Goal: Information Seeking & Learning: Learn about a topic

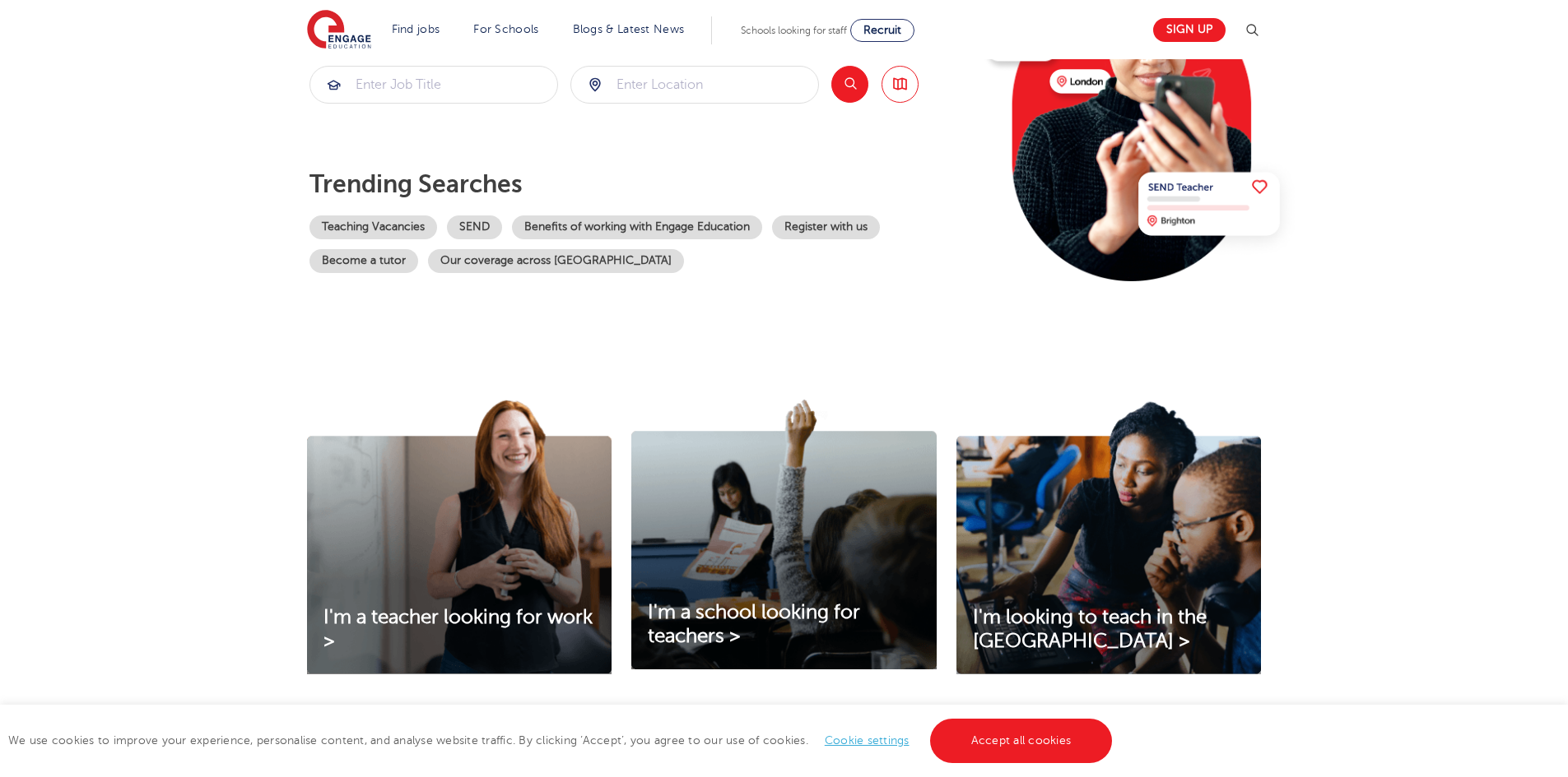
scroll to position [411, 0]
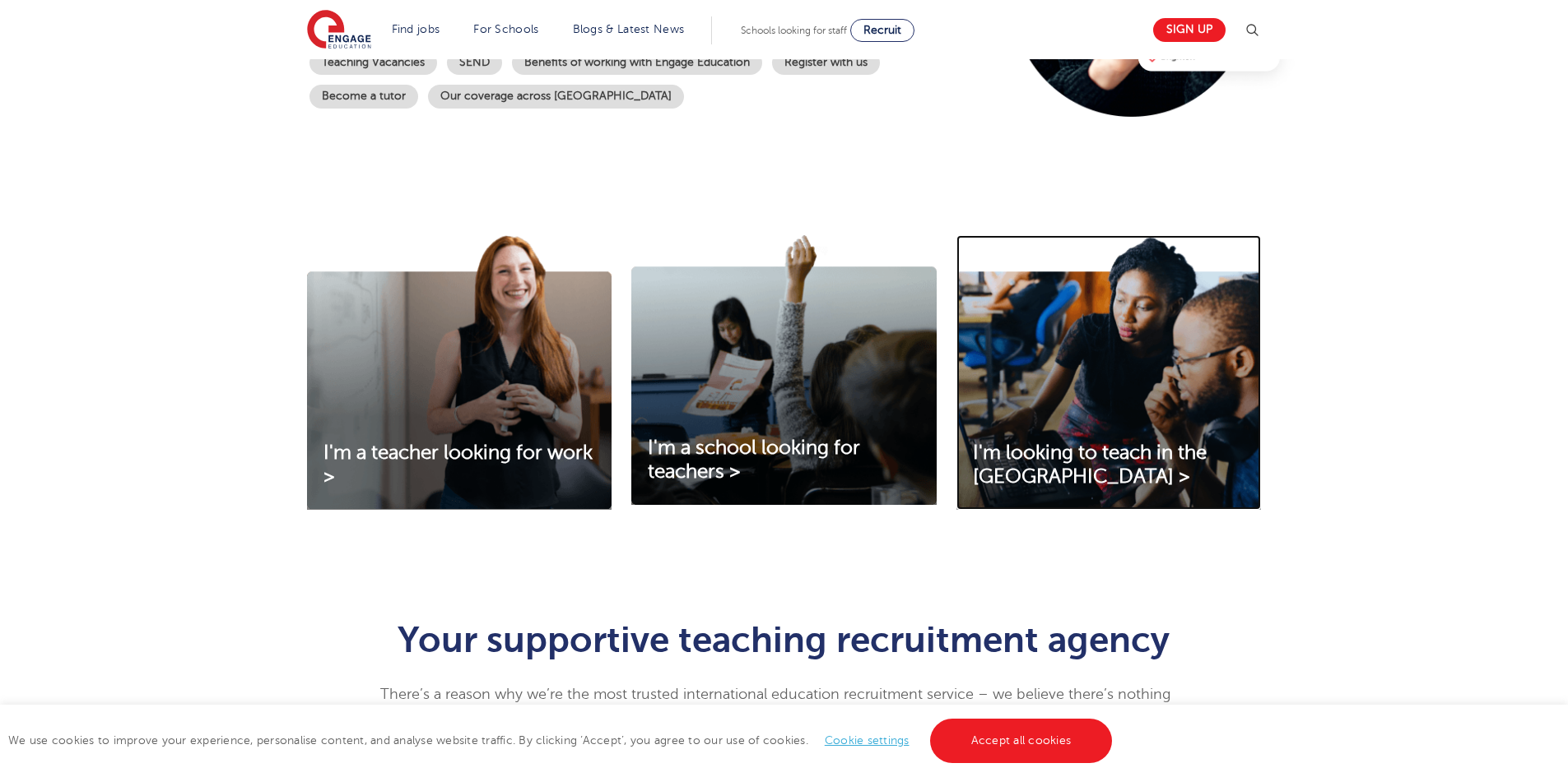
click at [1053, 435] on img at bounding box center [1108, 373] width 304 height 275
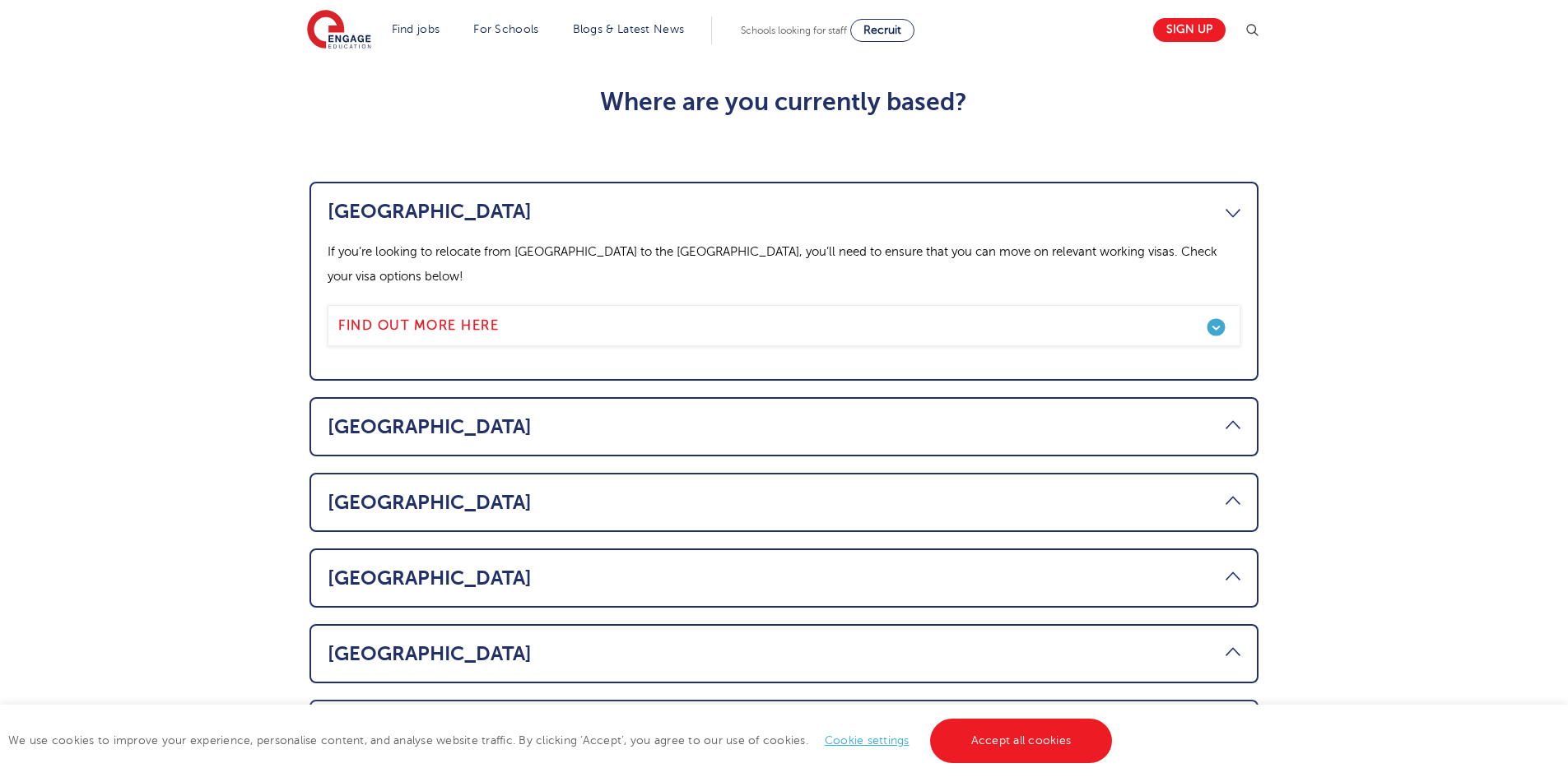
scroll to position [987, 0]
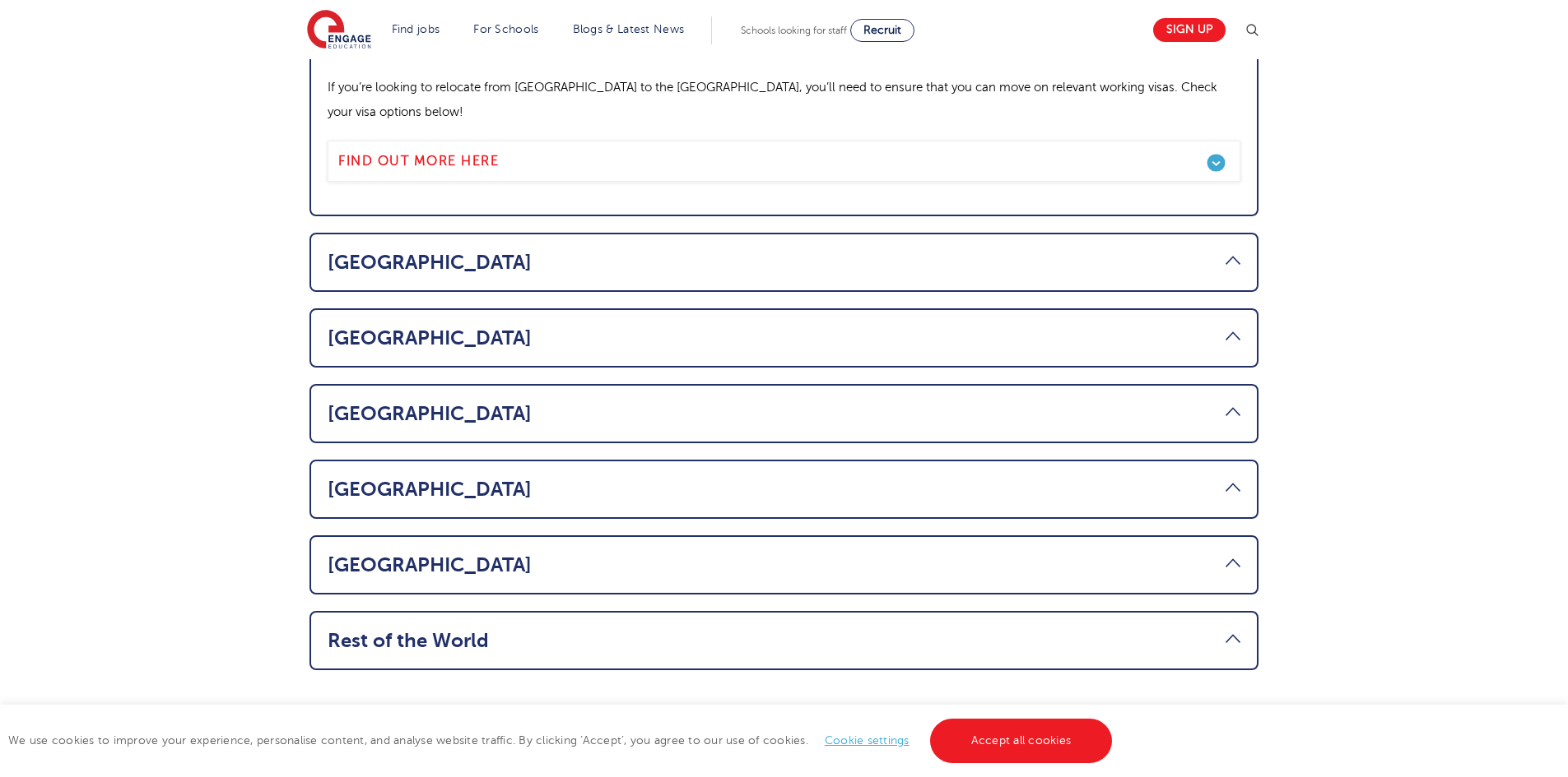
click at [707, 384] on li "USA Thinking about making the move from the USA to teach in the UK? You’ll need…" at bounding box center [783, 413] width 949 height 59
click at [686, 403] on link "USA" at bounding box center [783, 414] width 912 height 23
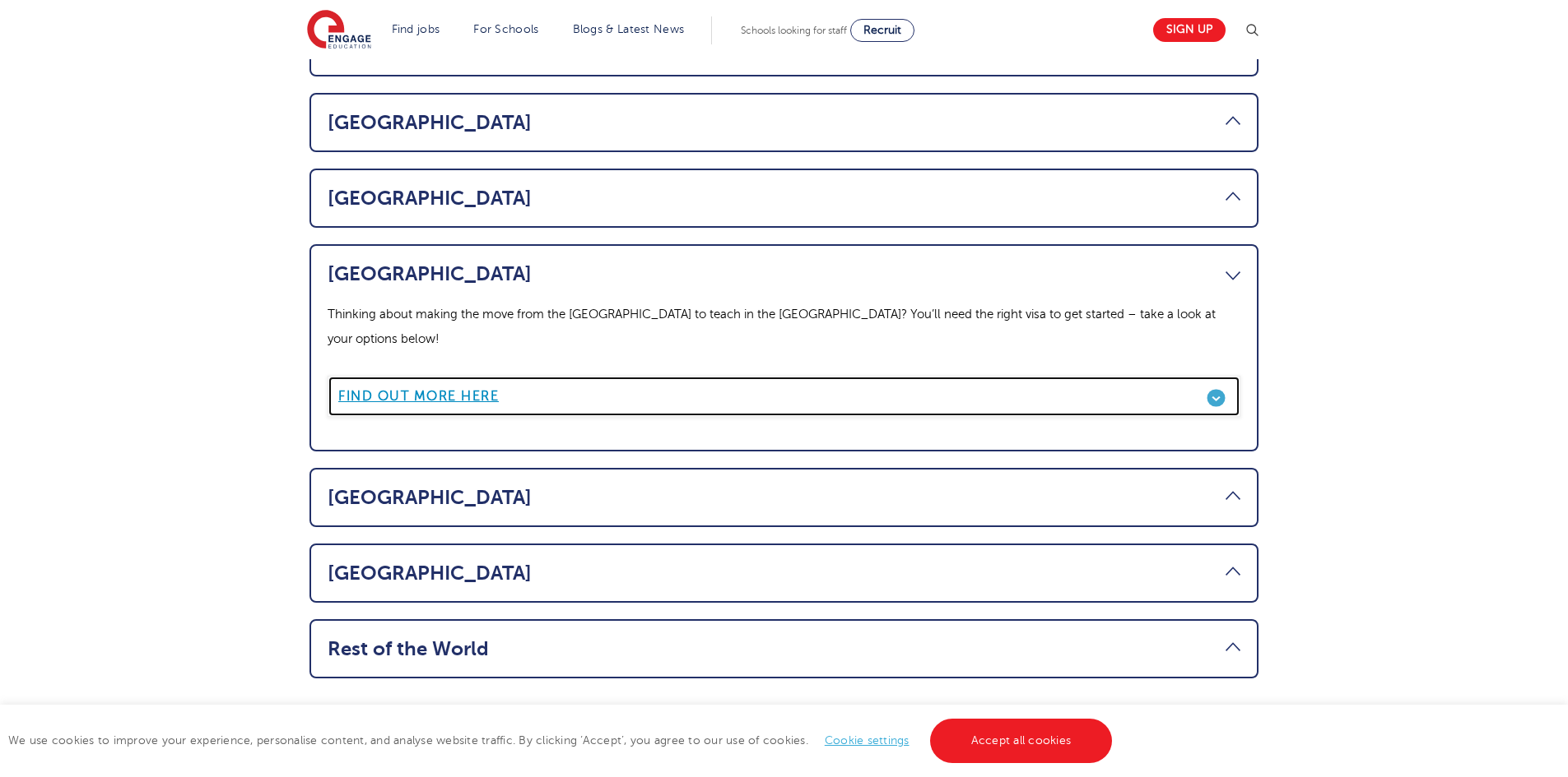
click at [481, 389] on b "Find out more here" at bounding box center [419, 397] width 161 height 15
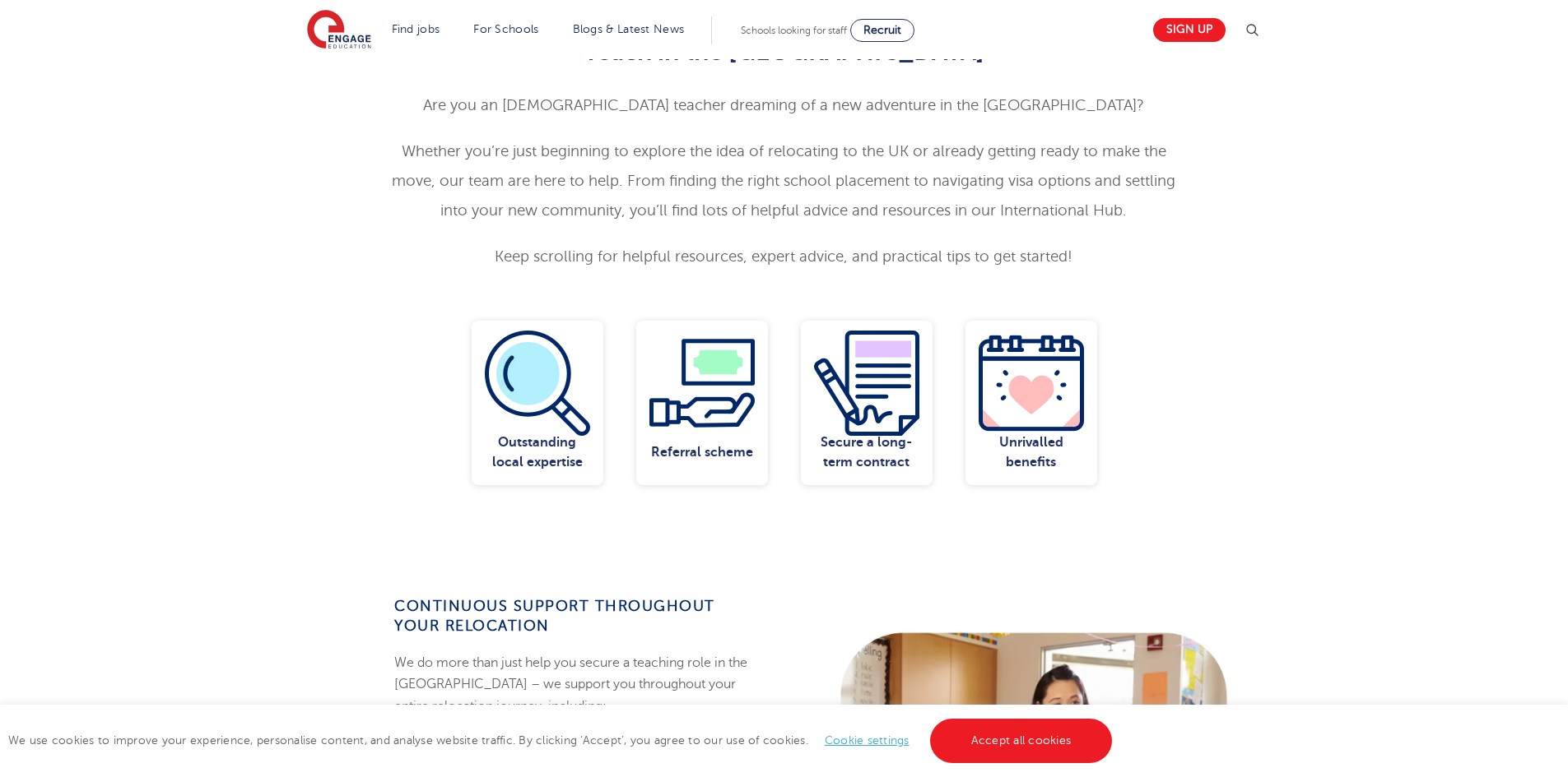
scroll to position [494, 0]
